Goal: Information Seeking & Learning: Check status

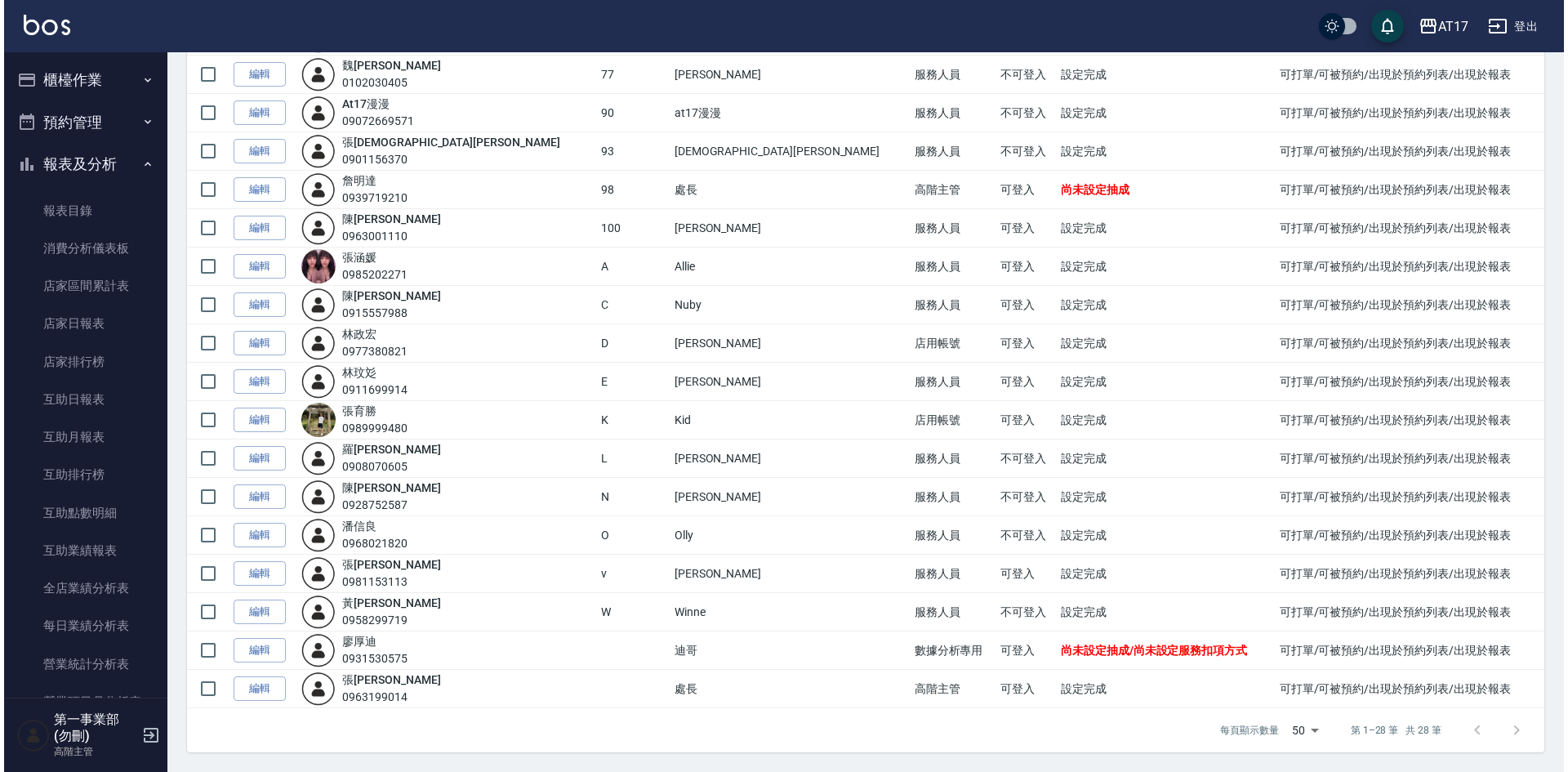
scroll to position [1553, 0]
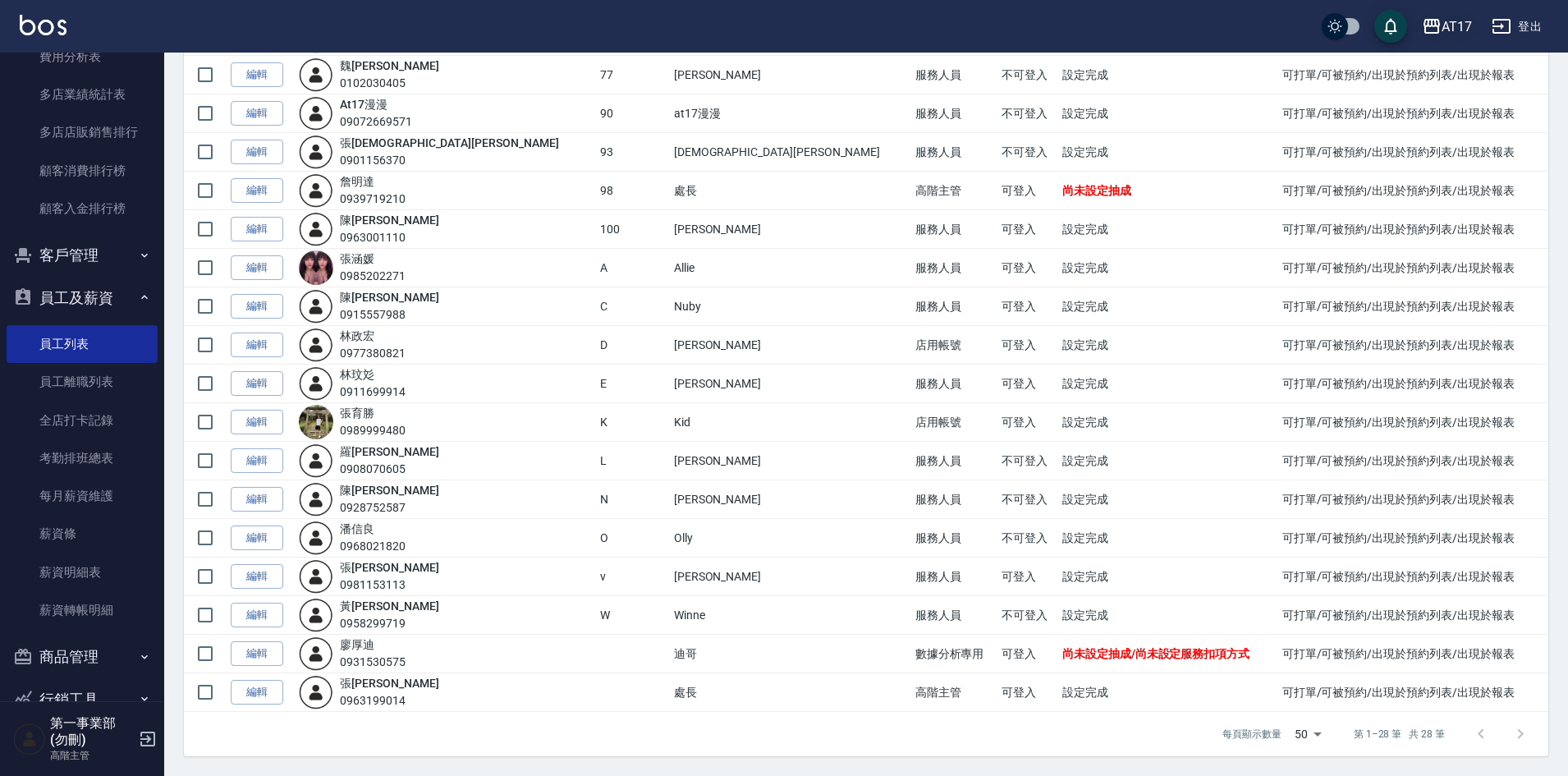
click at [1455, 26] on div "AT17" at bounding box center [1457, 27] width 30 height 21
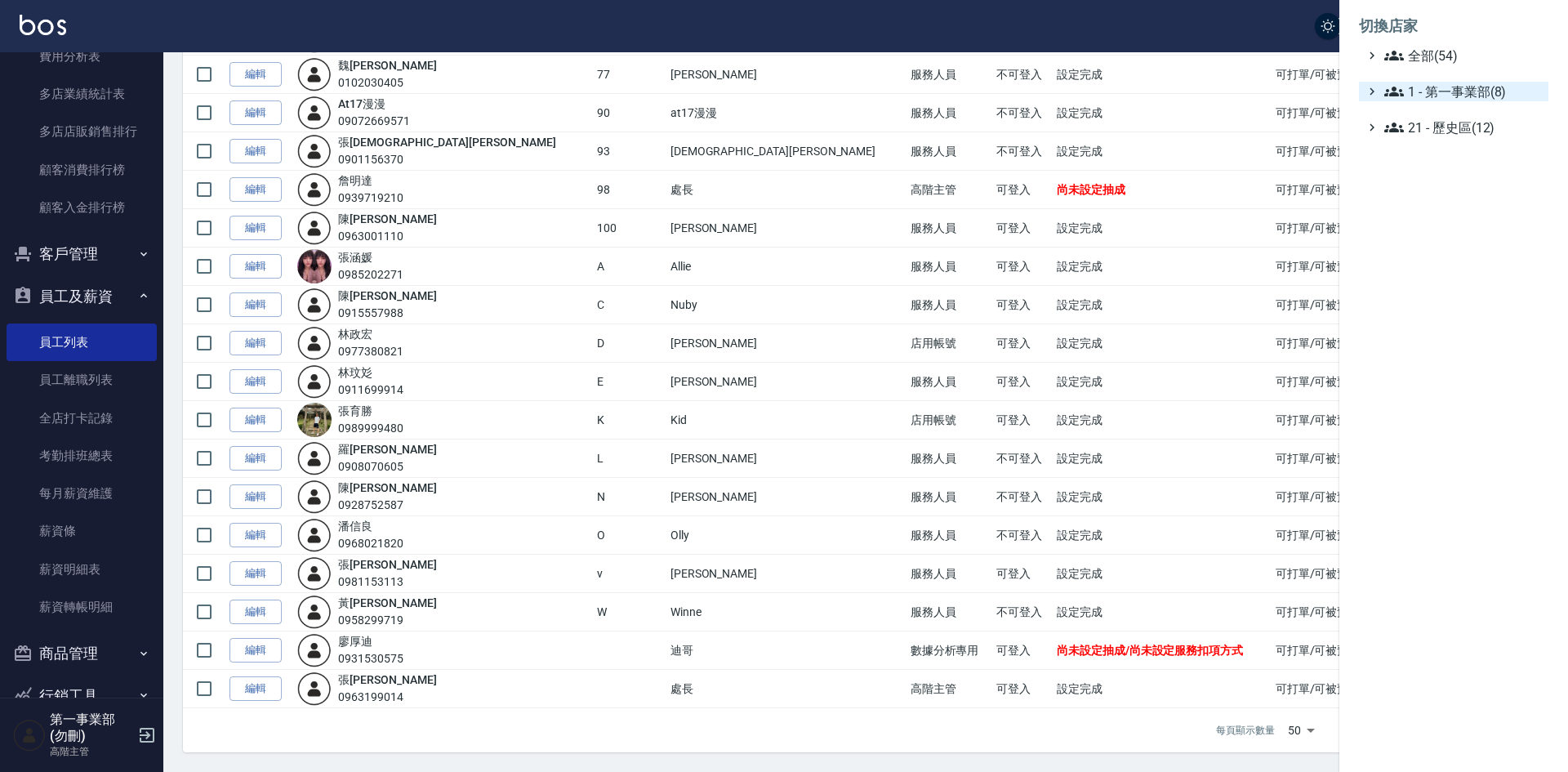
click at [1449, 89] on span "1 - 第一事業部(8)" at bounding box center [1462, 91] width 157 height 20
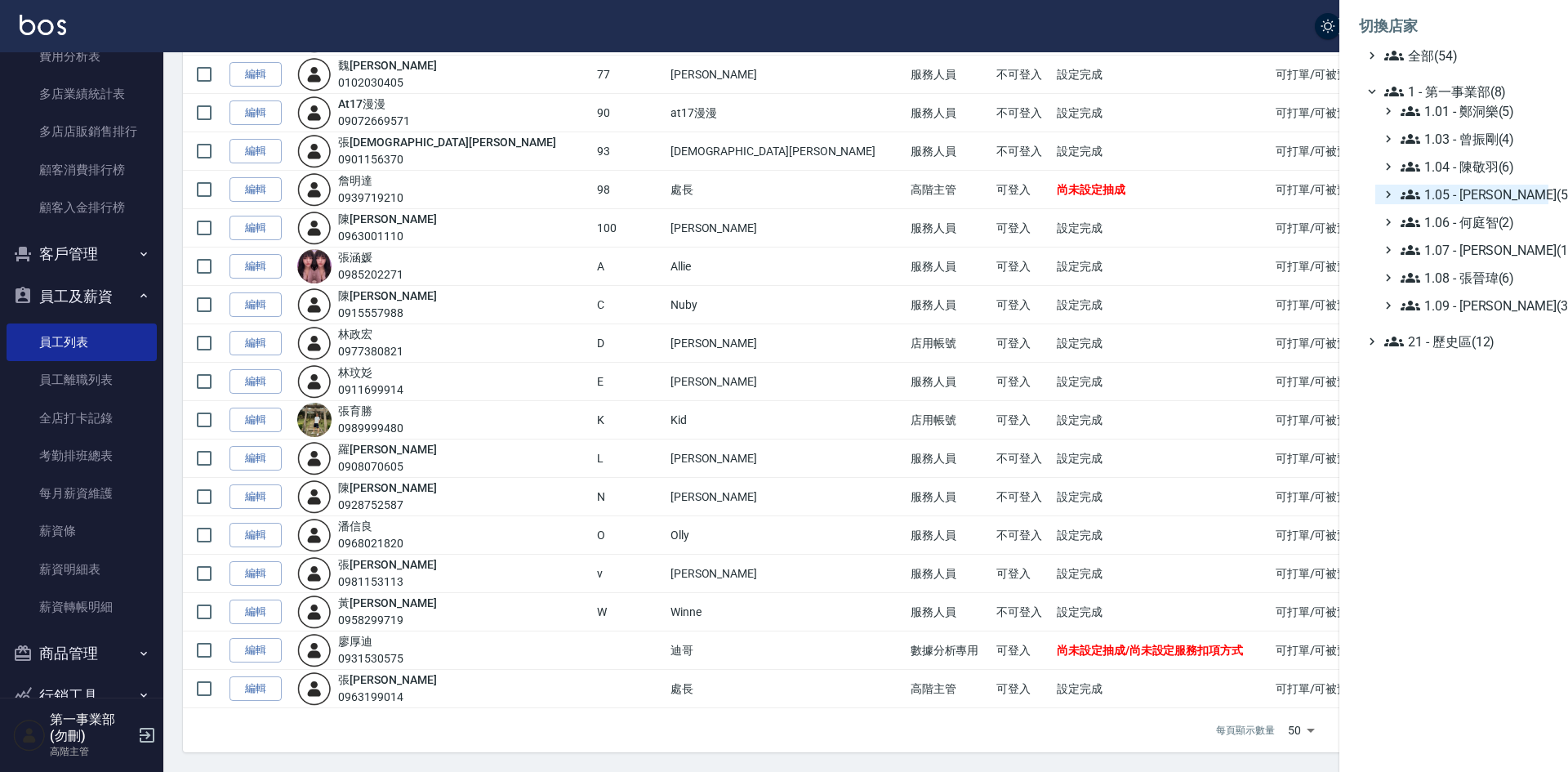
click at [1477, 194] on span "1.05 - 廖厚迪(5)" at bounding box center [1471, 194] width 141 height 20
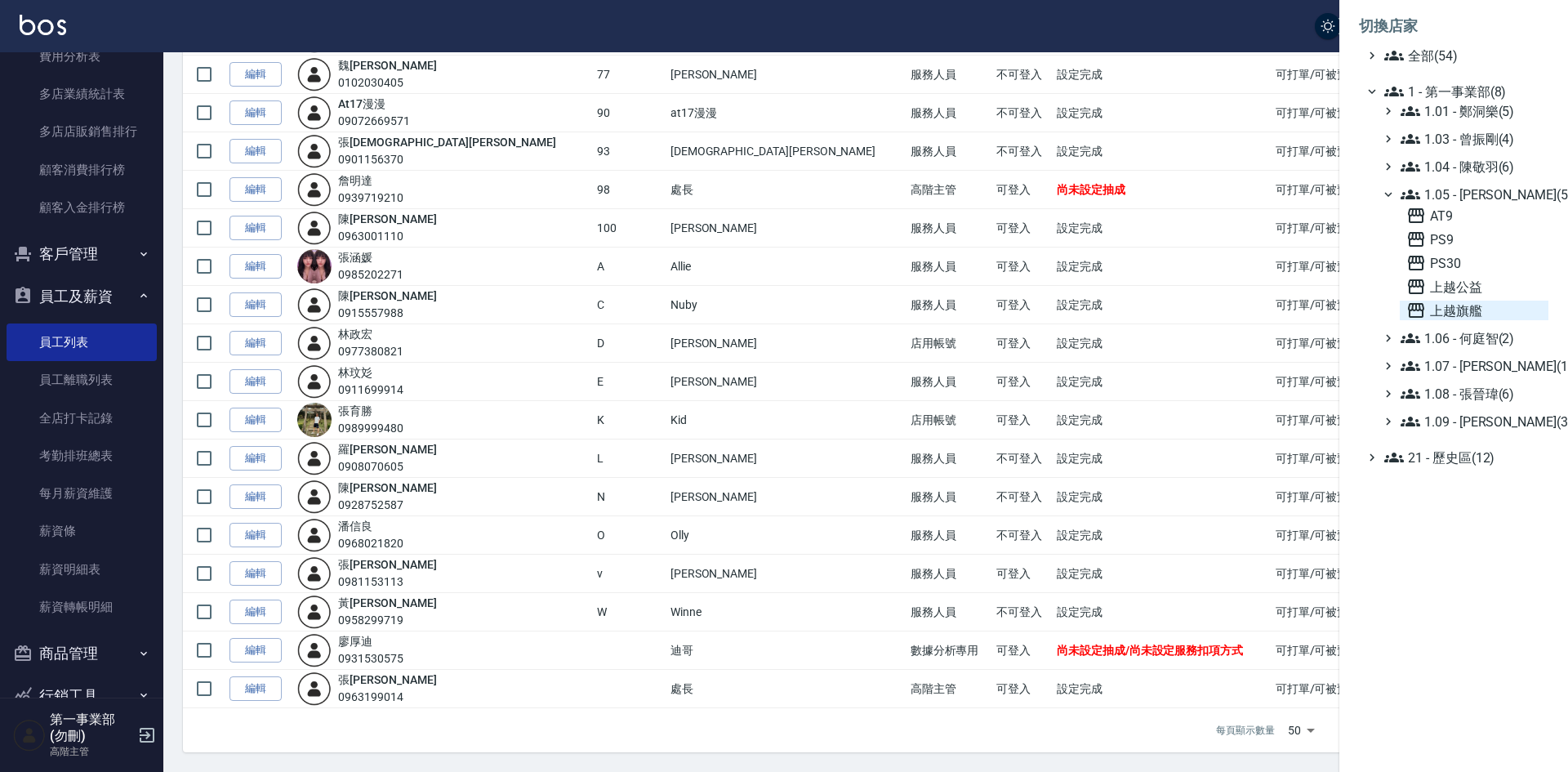
click at [1463, 306] on span "上越旗艦" at bounding box center [1474, 310] width 136 height 20
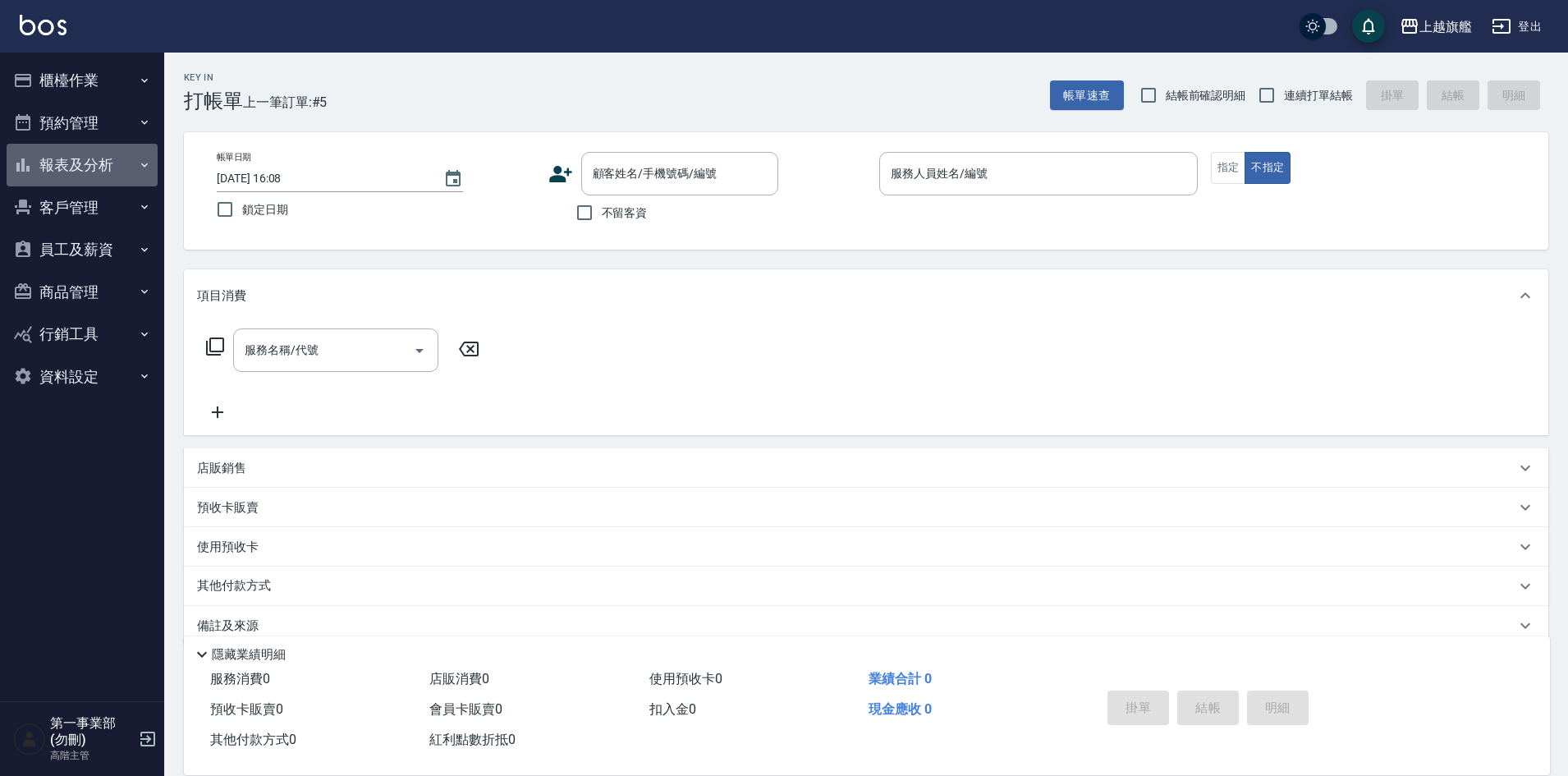
click at [67, 169] on button "報表及分析" at bounding box center [82, 164] width 151 height 42
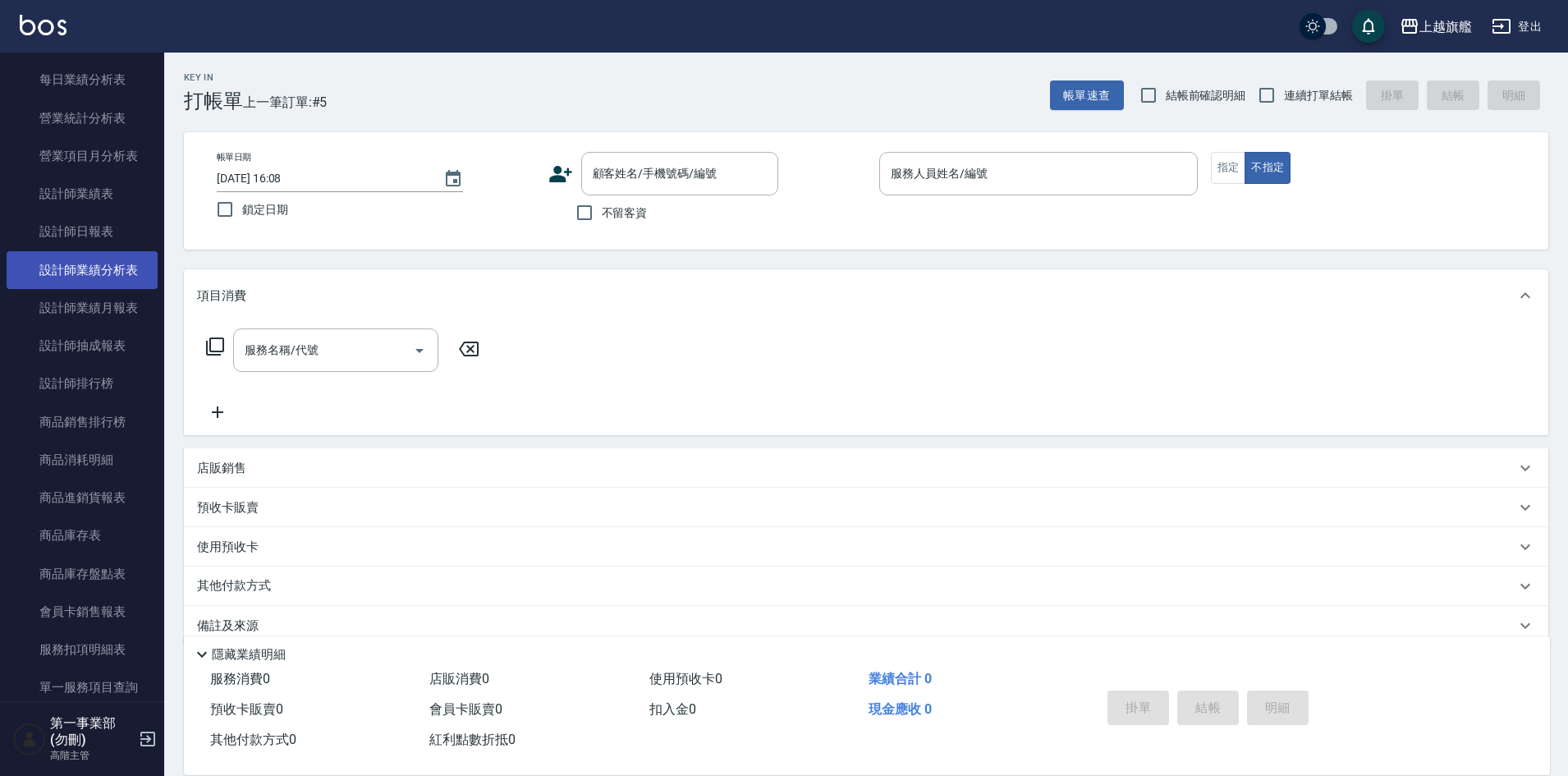
scroll to position [575, 0]
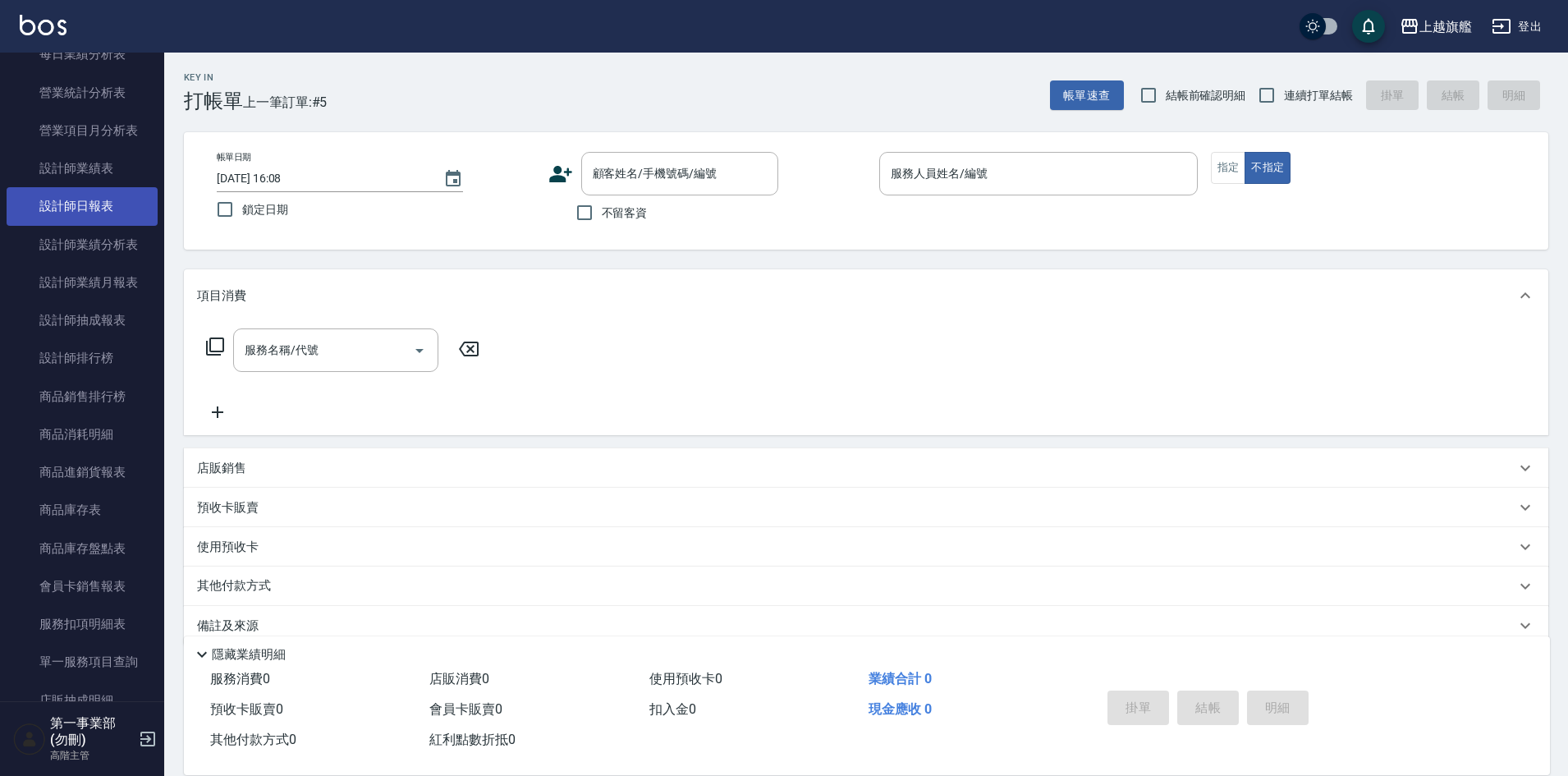
click at [109, 207] on link "設計師日報表" at bounding box center [82, 207] width 151 height 38
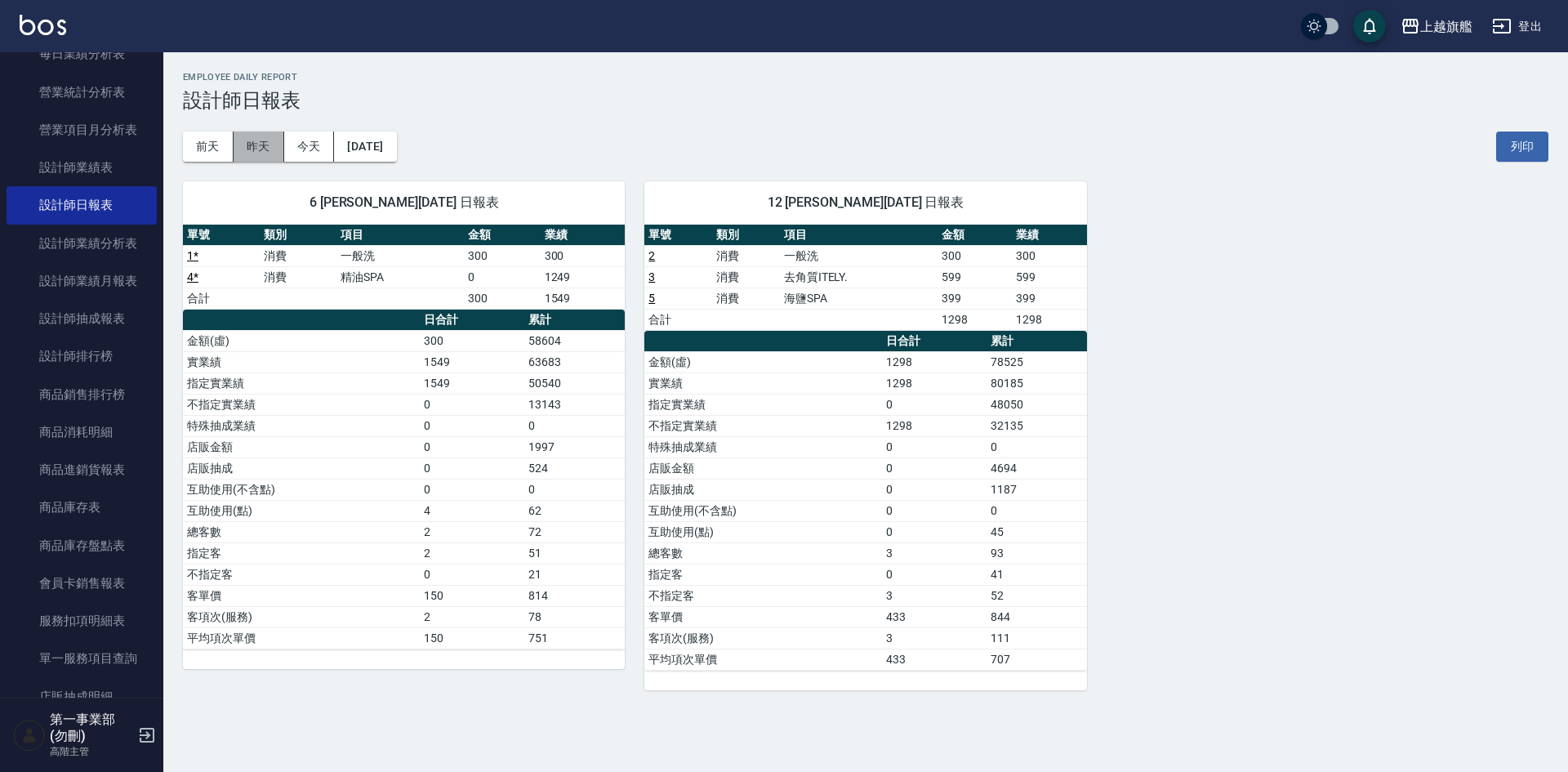
click at [264, 150] on button "昨天" at bounding box center [259, 146] width 51 height 30
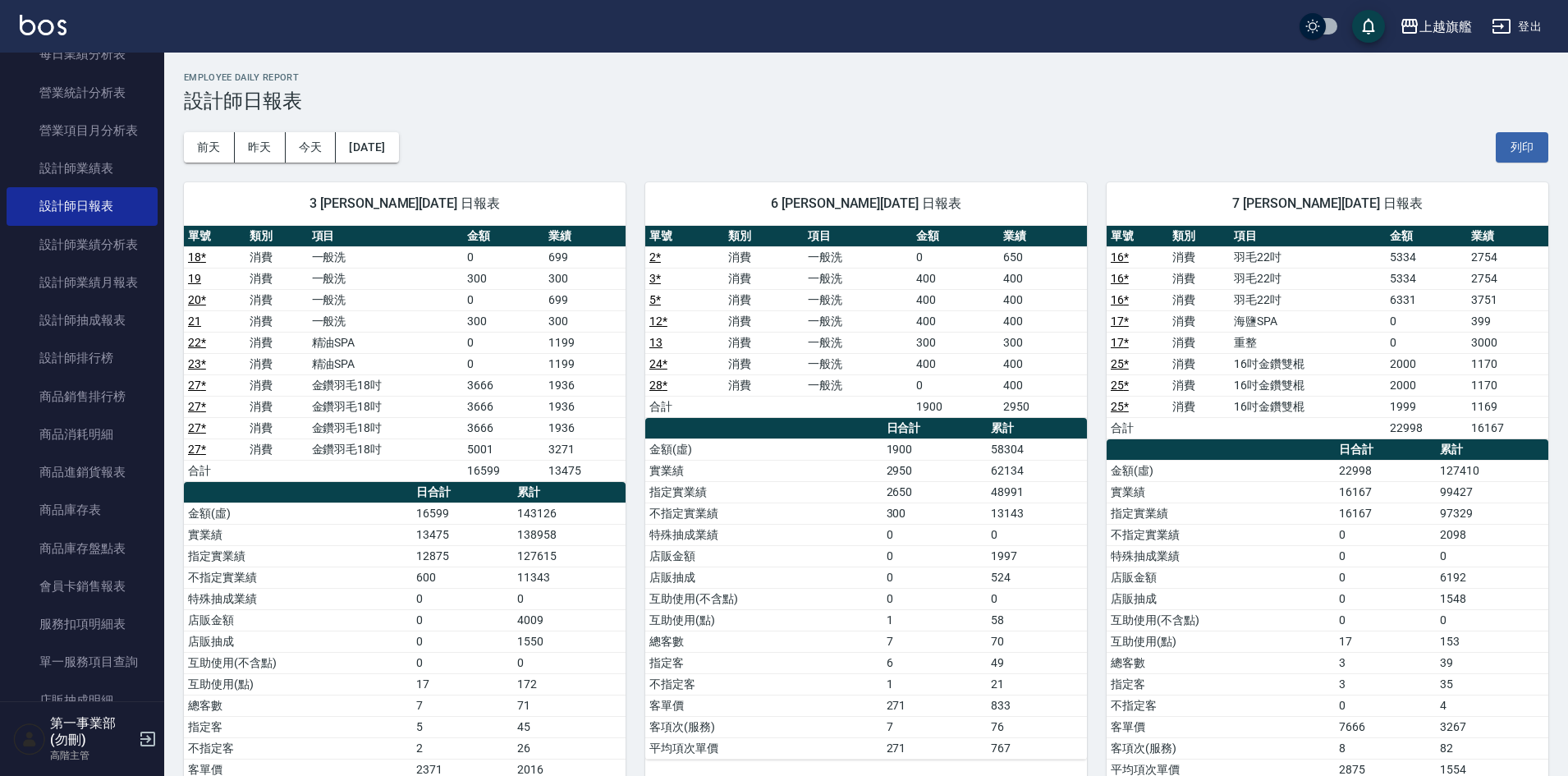
click at [208, 143] on button "前天" at bounding box center [209, 147] width 51 height 30
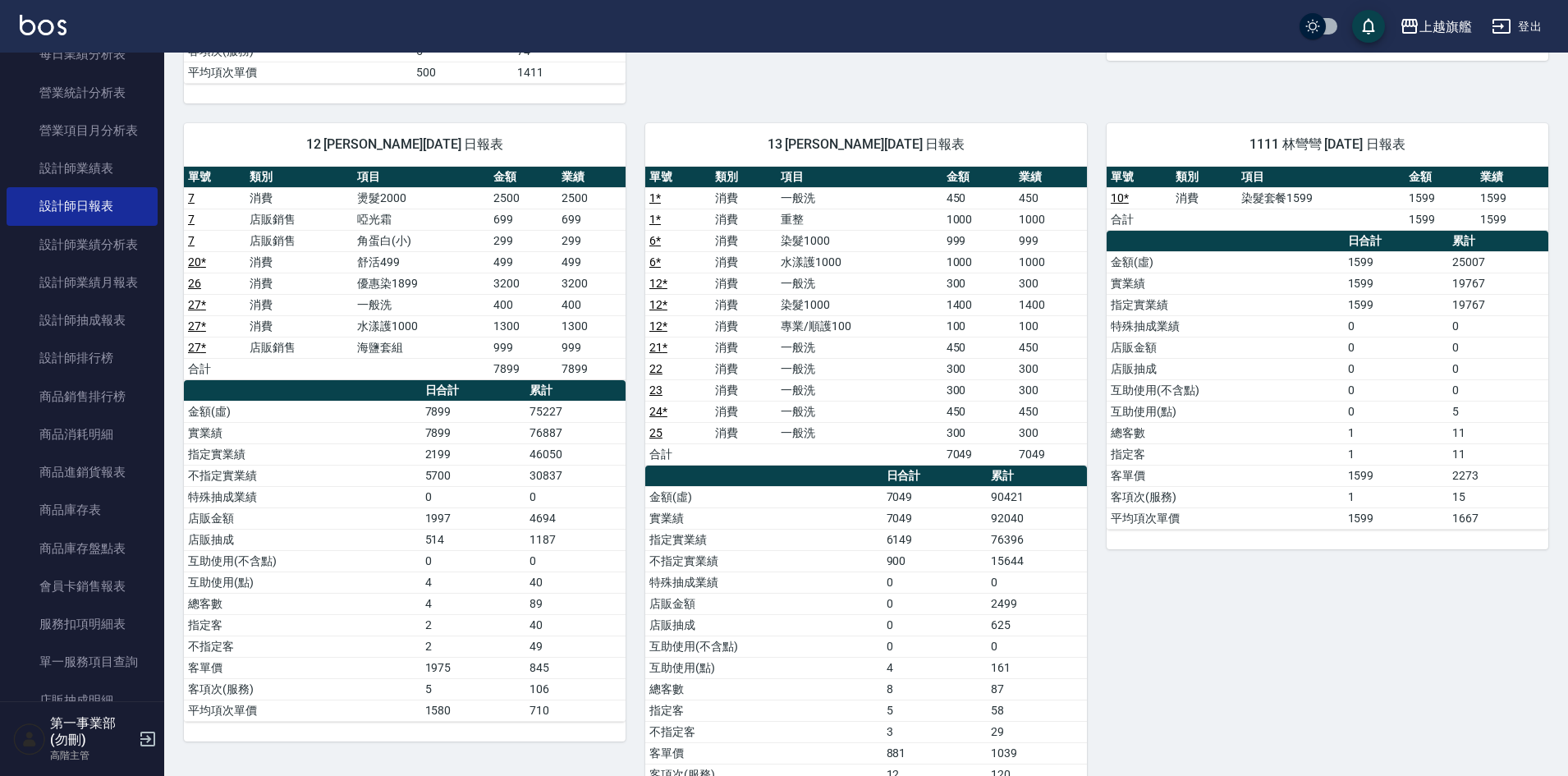
scroll to position [1314, 0]
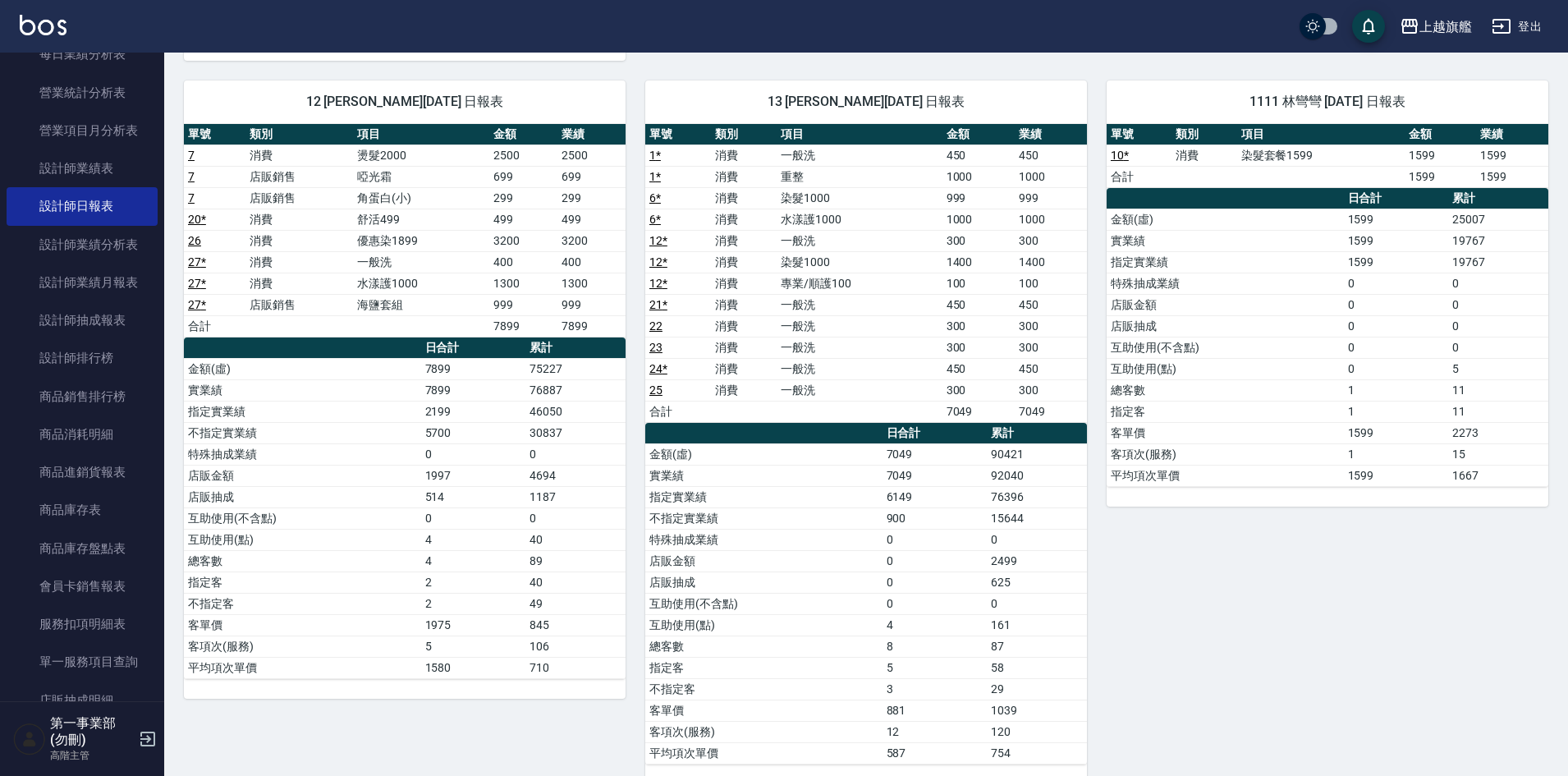
drag, startPoint x: 1242, startPoint y: 626, endPoint x: 1156, endPoint y: 576, distance: 99.5
click at [1241, 624] on div "1111 林彎彎 [DATE] 日報表 單號 類別 項目 金額 業績 10 * 消費 染髮套餐1599 1599 1599 合計 1599 1599 日合計 …" at bounding box center [1317, 422] width 461 height 723
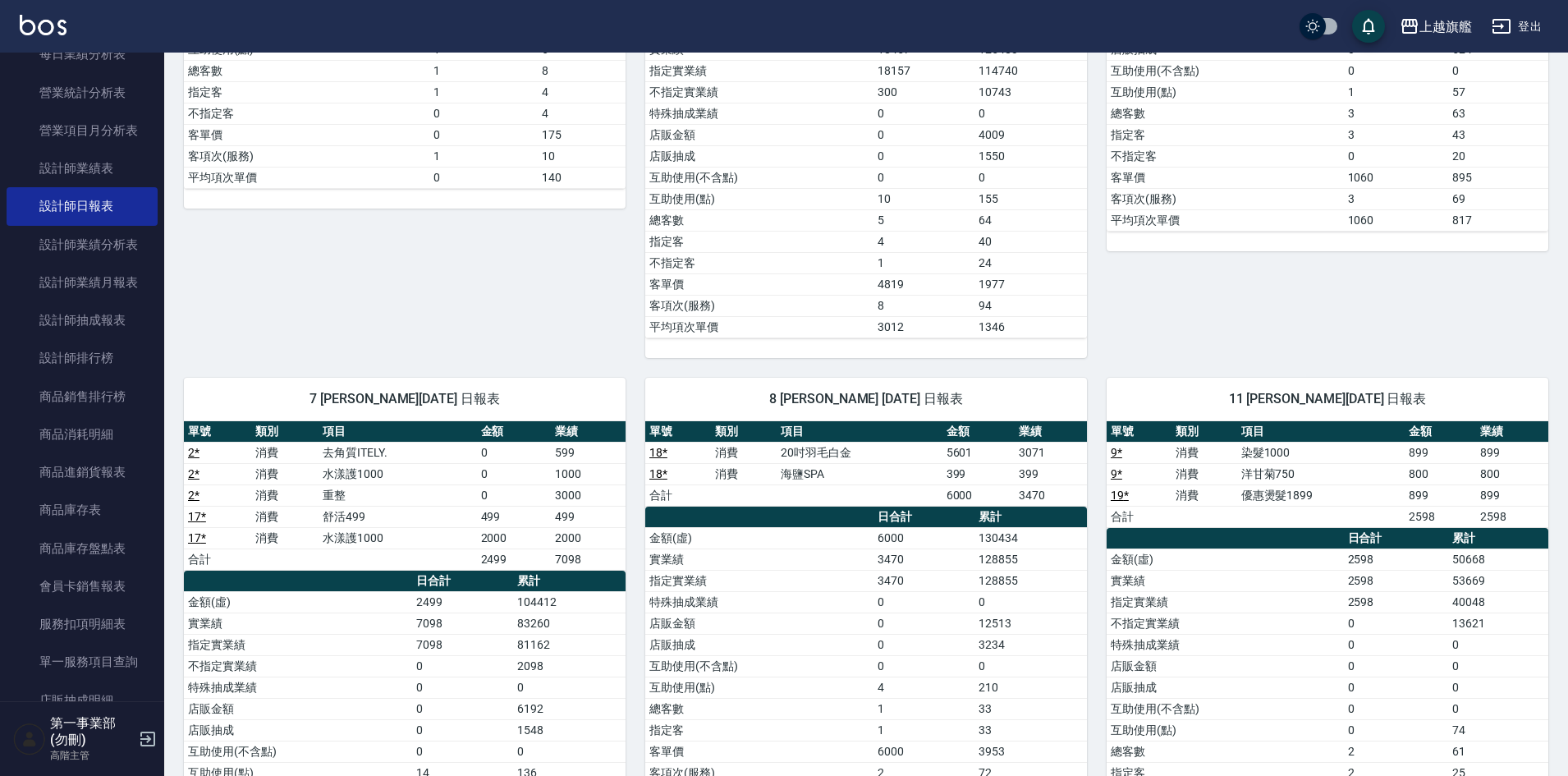
scroll to position [246, 0]
